Goal: Transaction & Acquisition: Purchase product/service

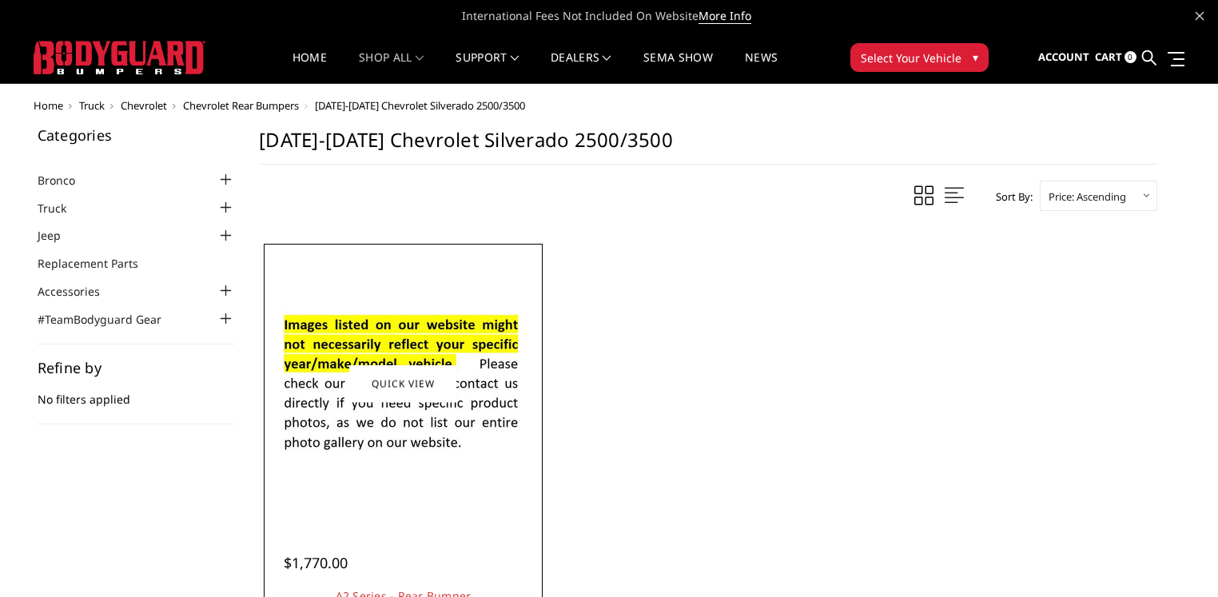
click at [484, 400] on img at bounding box center [403, 384] width 256 height 174
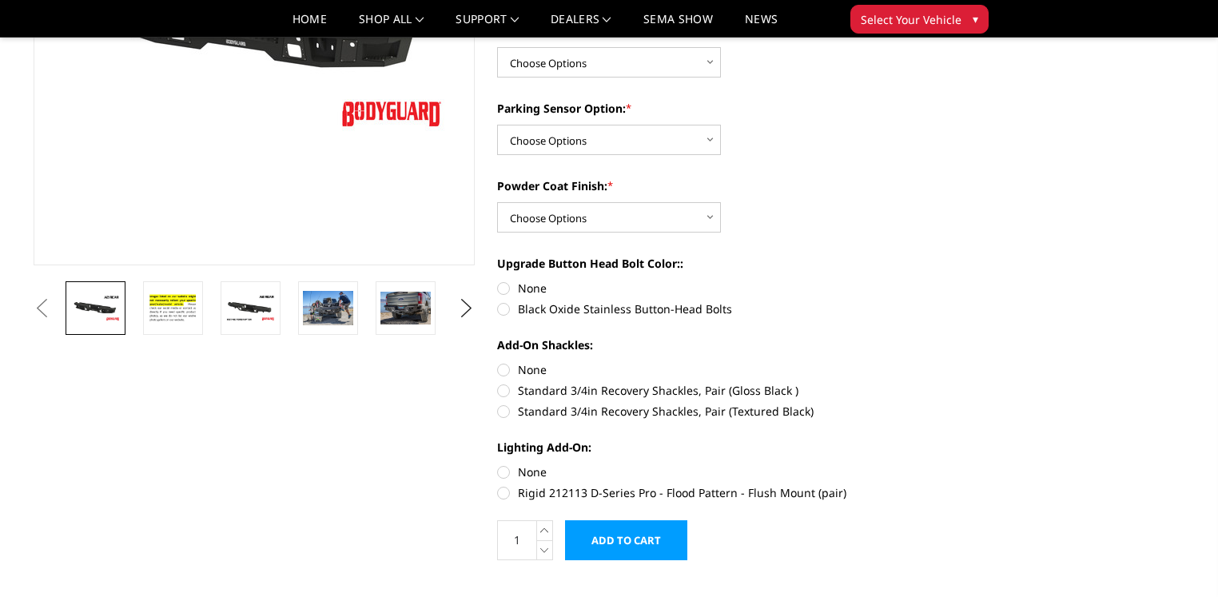
scroll to position [240, 0]
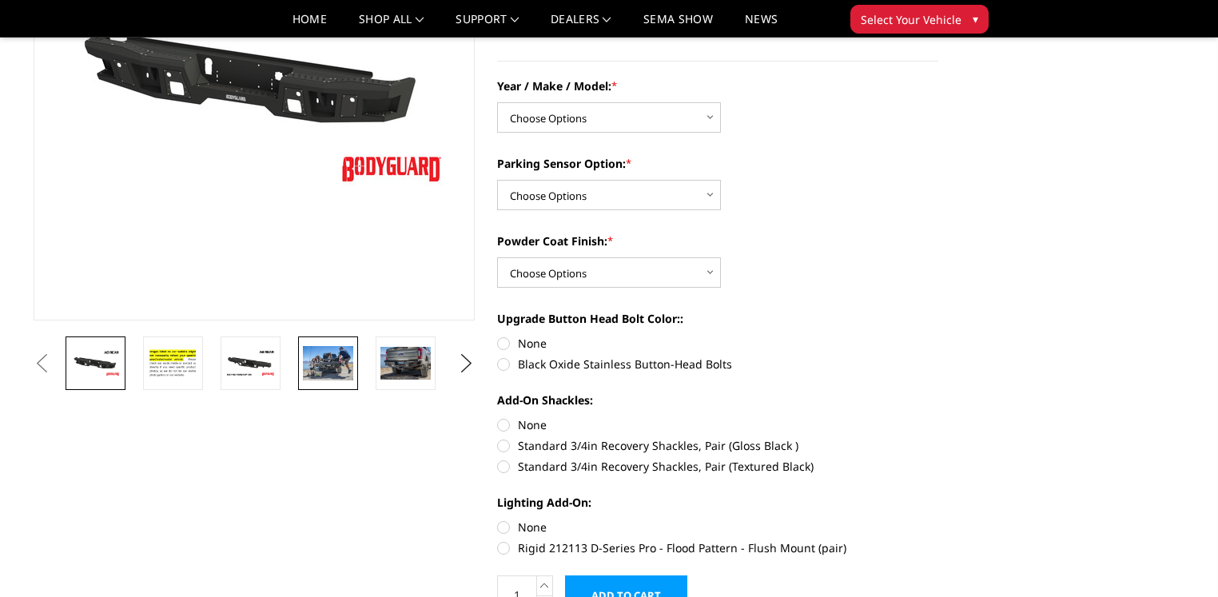
click at [321, 363] on img at bounding box center [328, 363] width 50 height 34
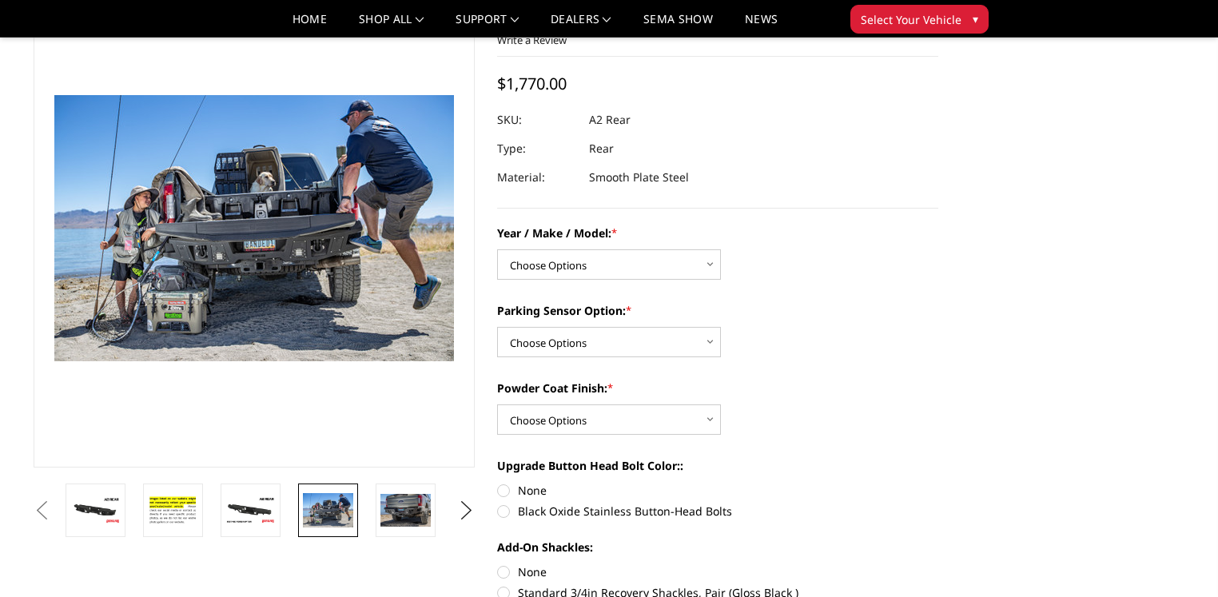
scroll to position [58, 0]
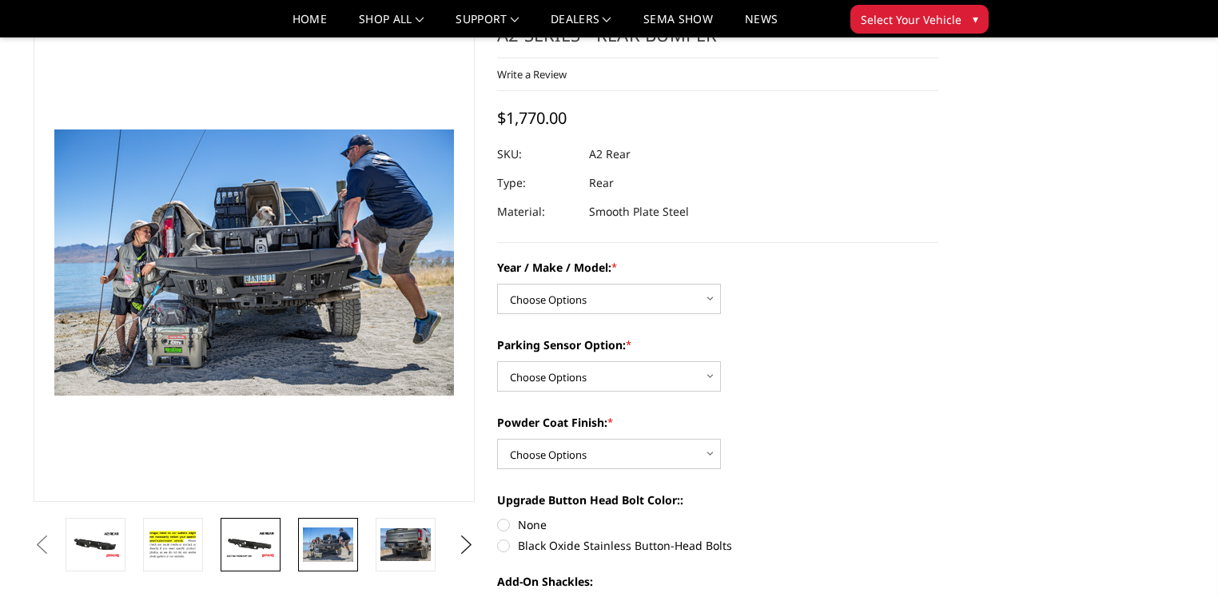
click at [252, 551] on img at bounding box center [250, 545] width 50 height 28
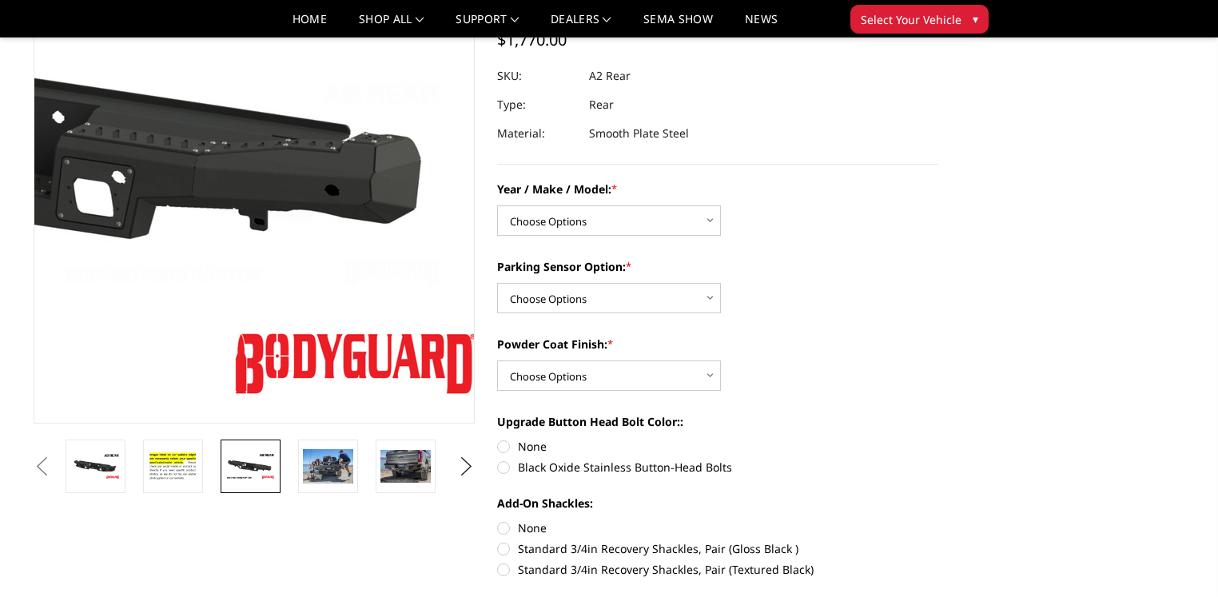
scroll to position [138, 0]
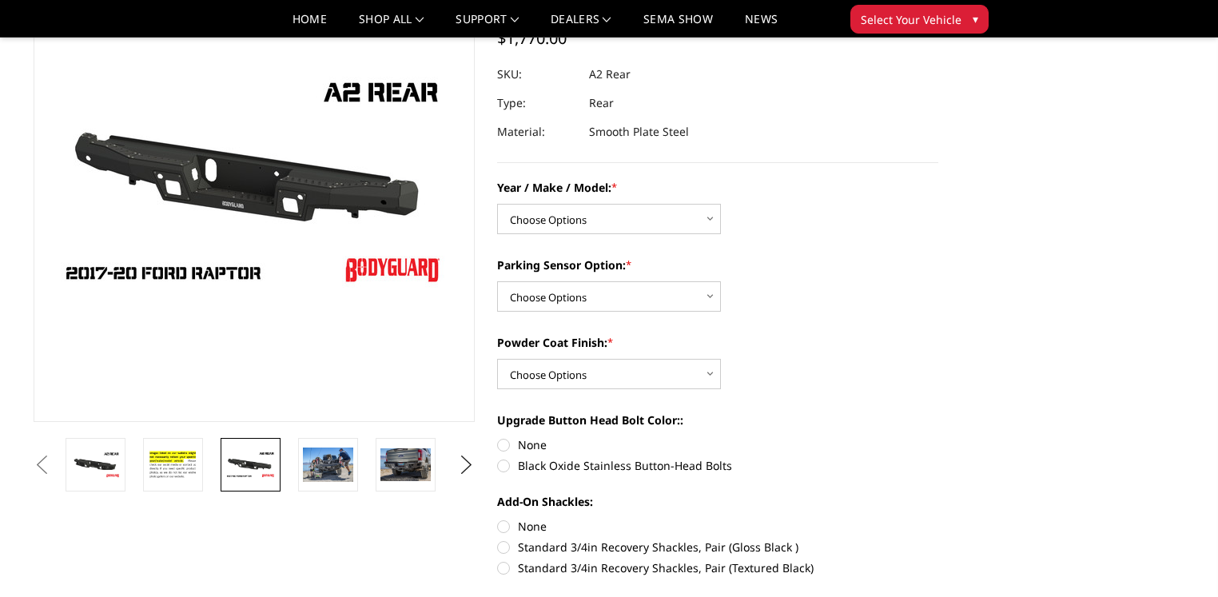
click at [54, 467] on button "Previous" at bounding box center [42, 465] width 24 height 24
click at [329, 473] on img at bounding box center [328, 465] width 50 height 34
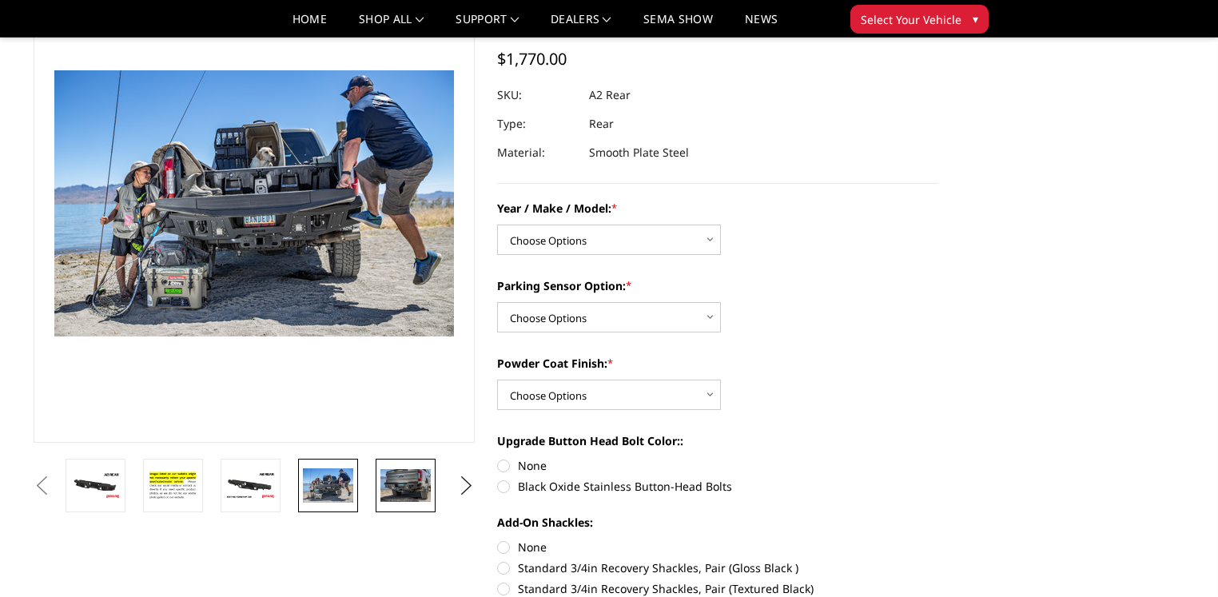
click at [396, 469] on img at bounding box center [406, 485] width 50 height 33
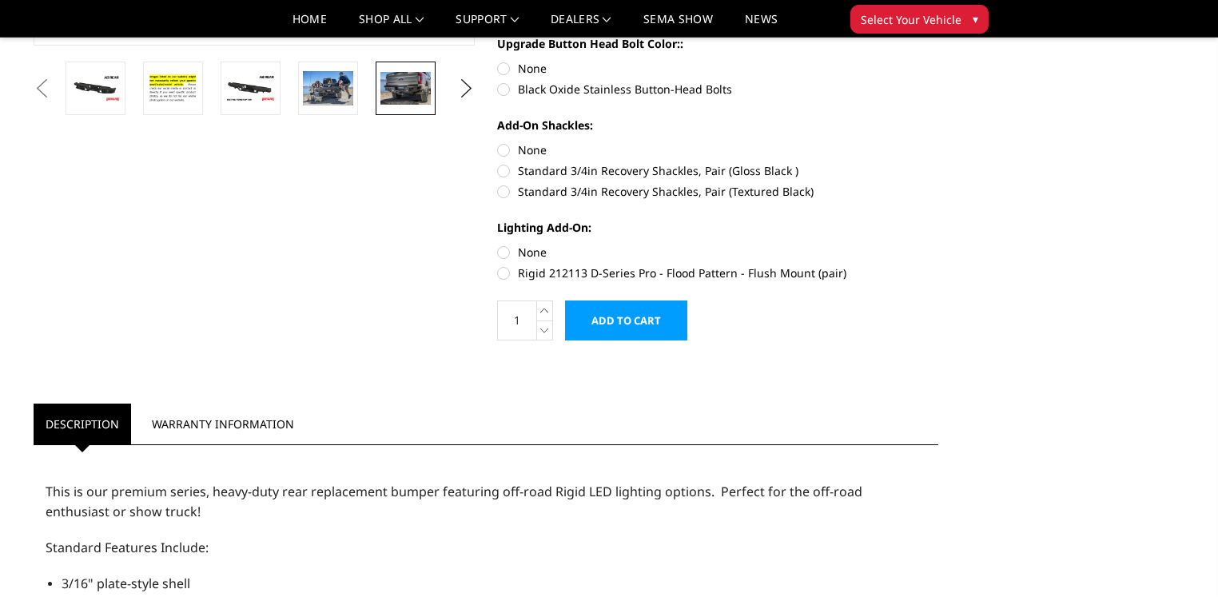
scroll to position [201, 0]
